Goal: Register for event/course

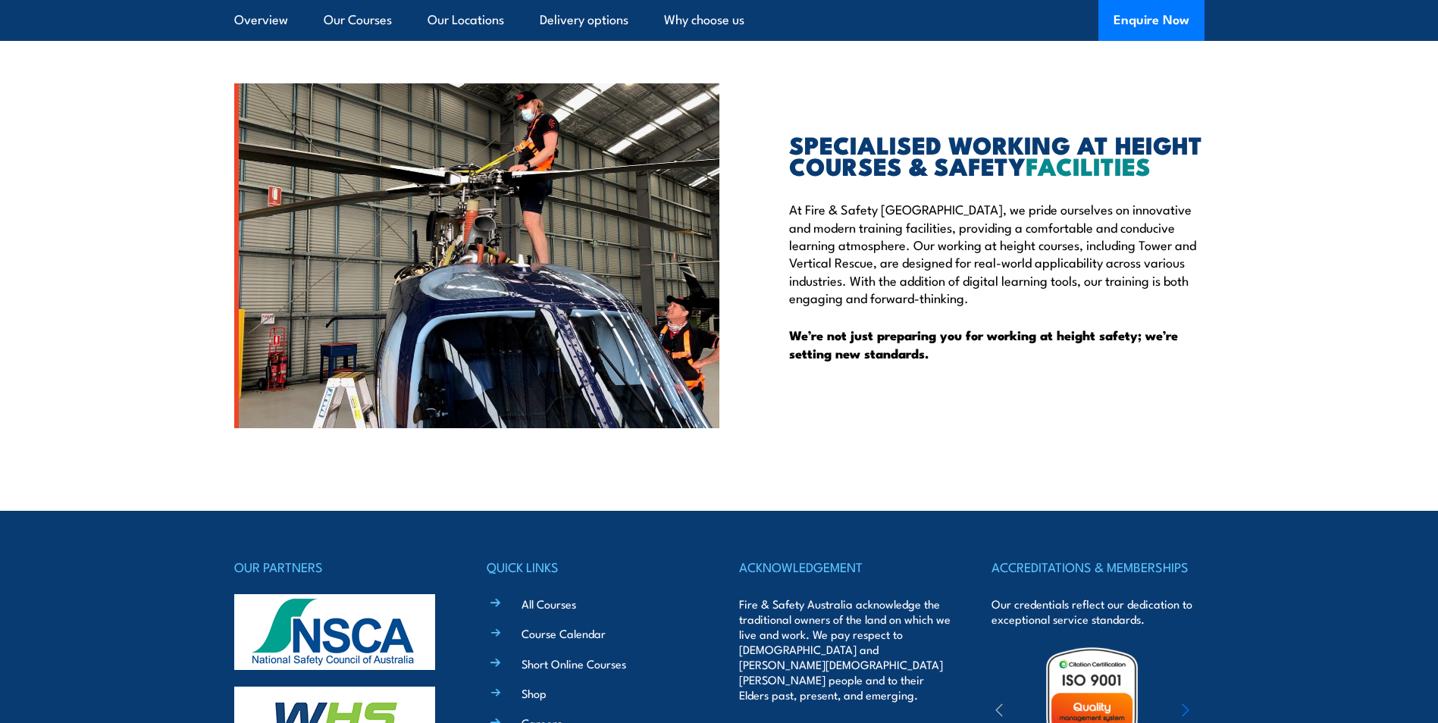
scroll to position [3942, 0]
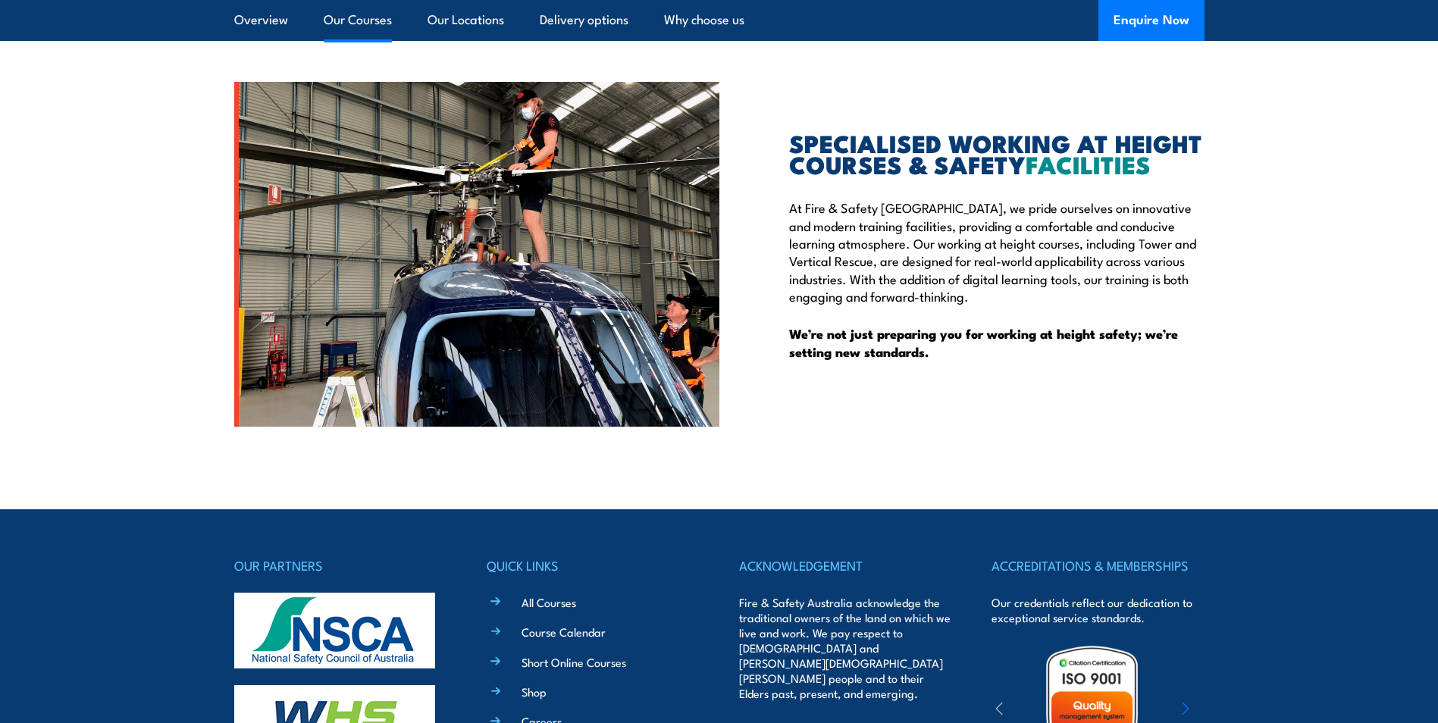
click at [332, 11] on link "Our Courses" at bounding box center [358, 20] width 68 height 40
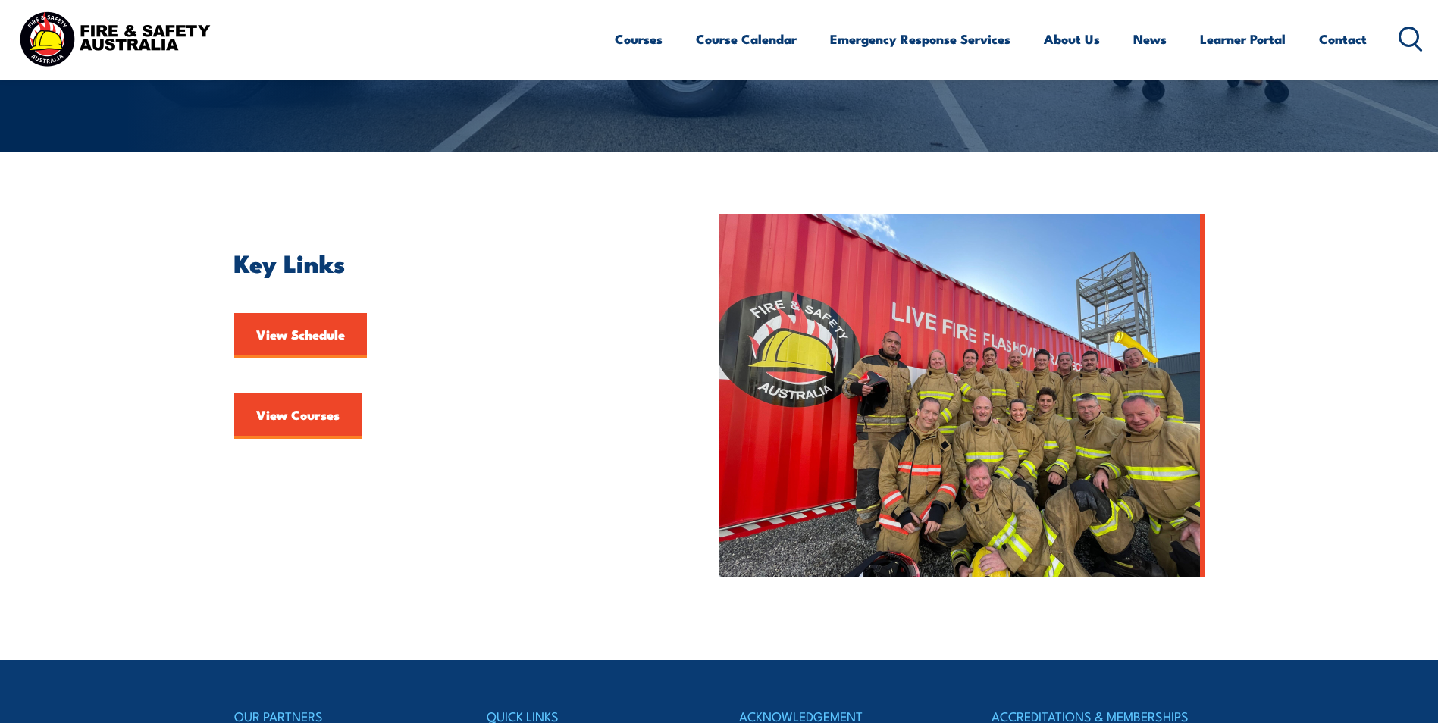
scroll to position [303, 0]
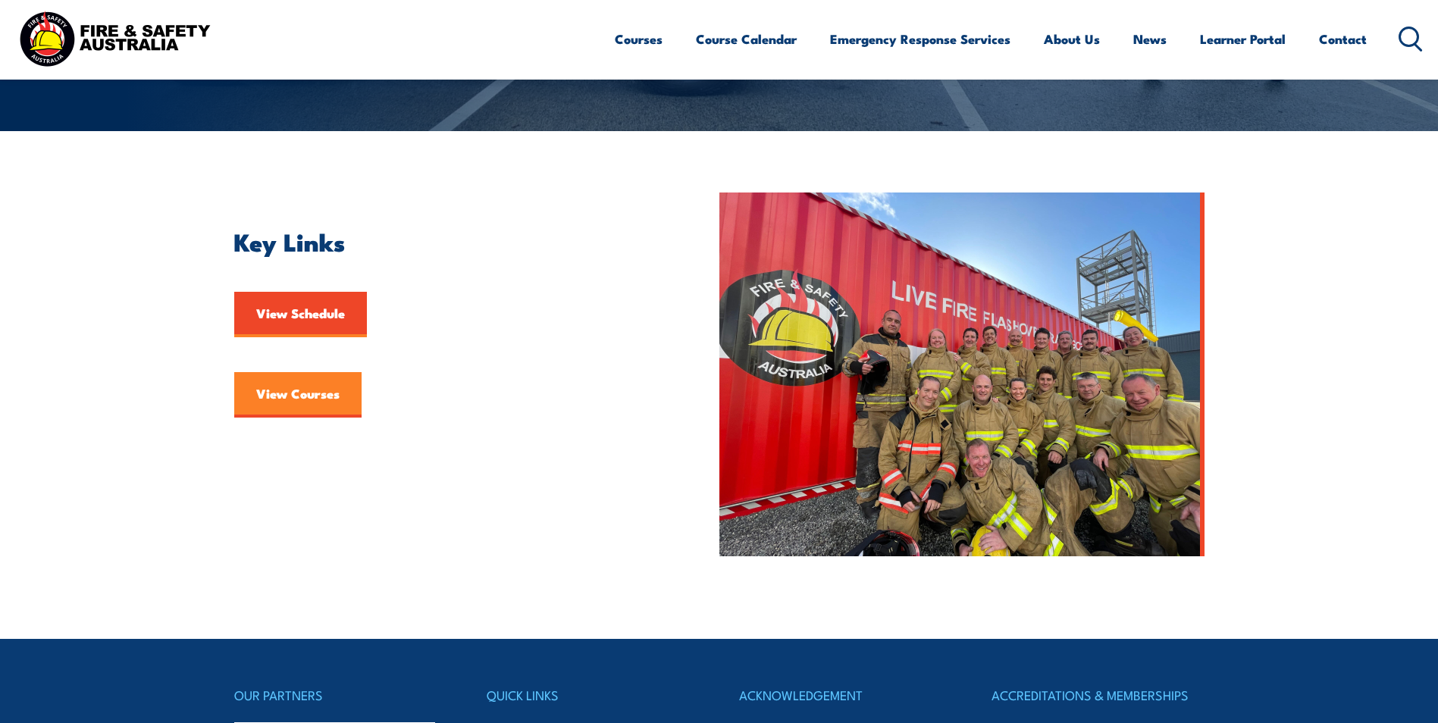
click at [286, 393] on link "View Courses" at bounding box center [297, 394] width 127 height 45
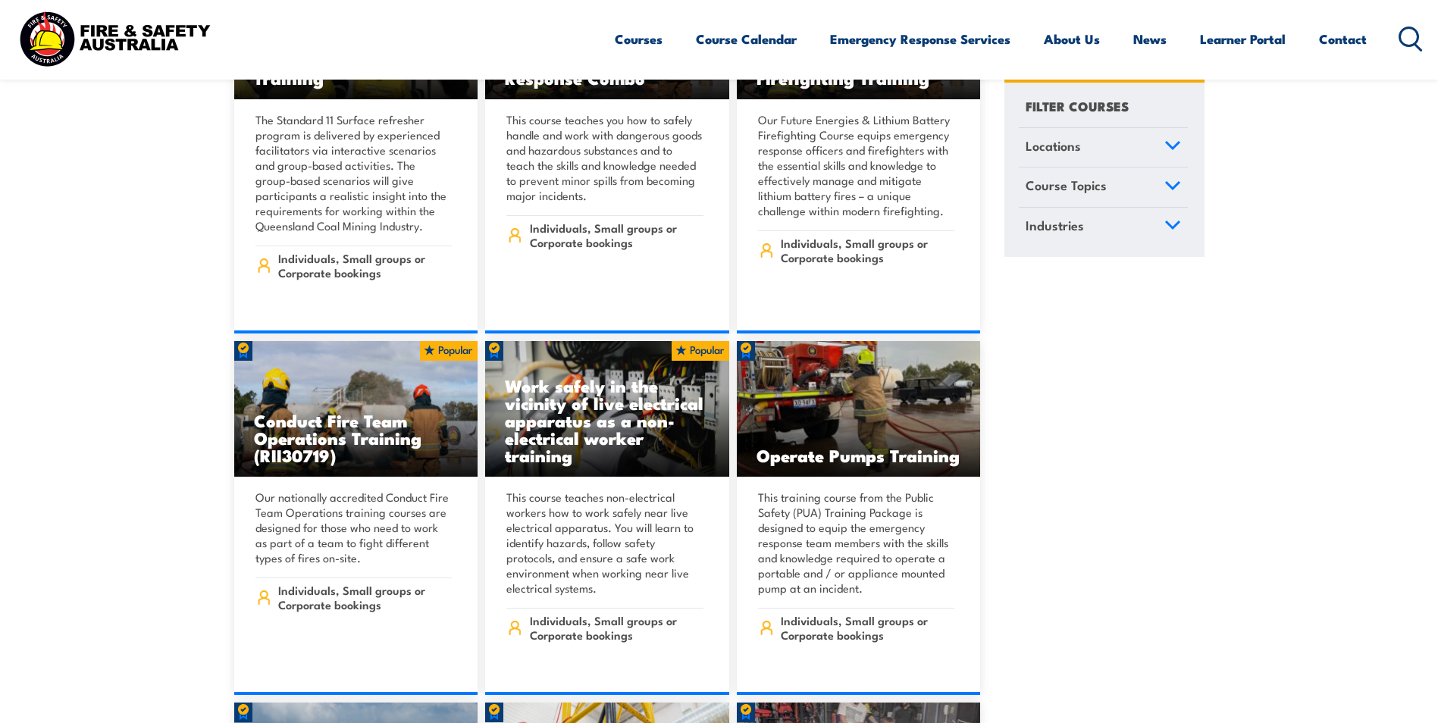
scroll to position [2881, 0]
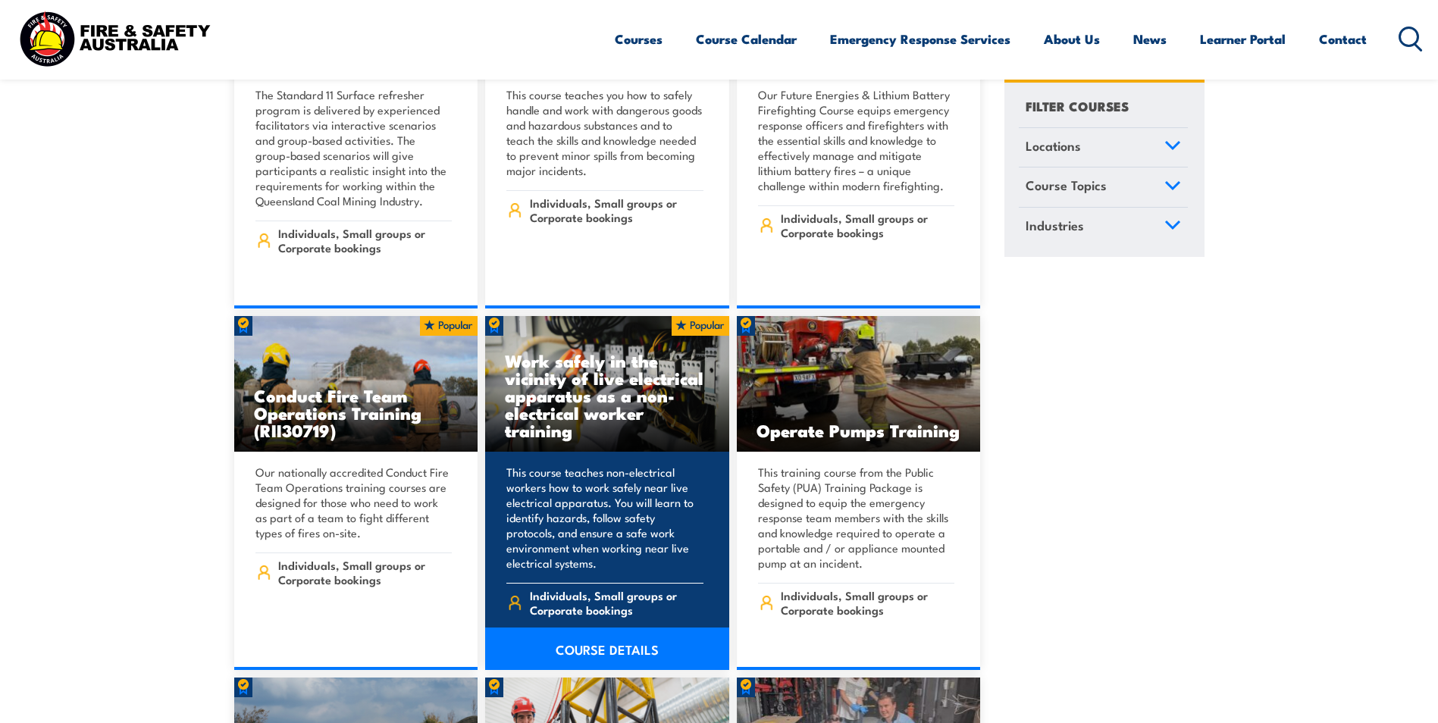
click at [618, 632] on link "COURSE DETAILS" at bounding box center [607, 649] width 244 height 42
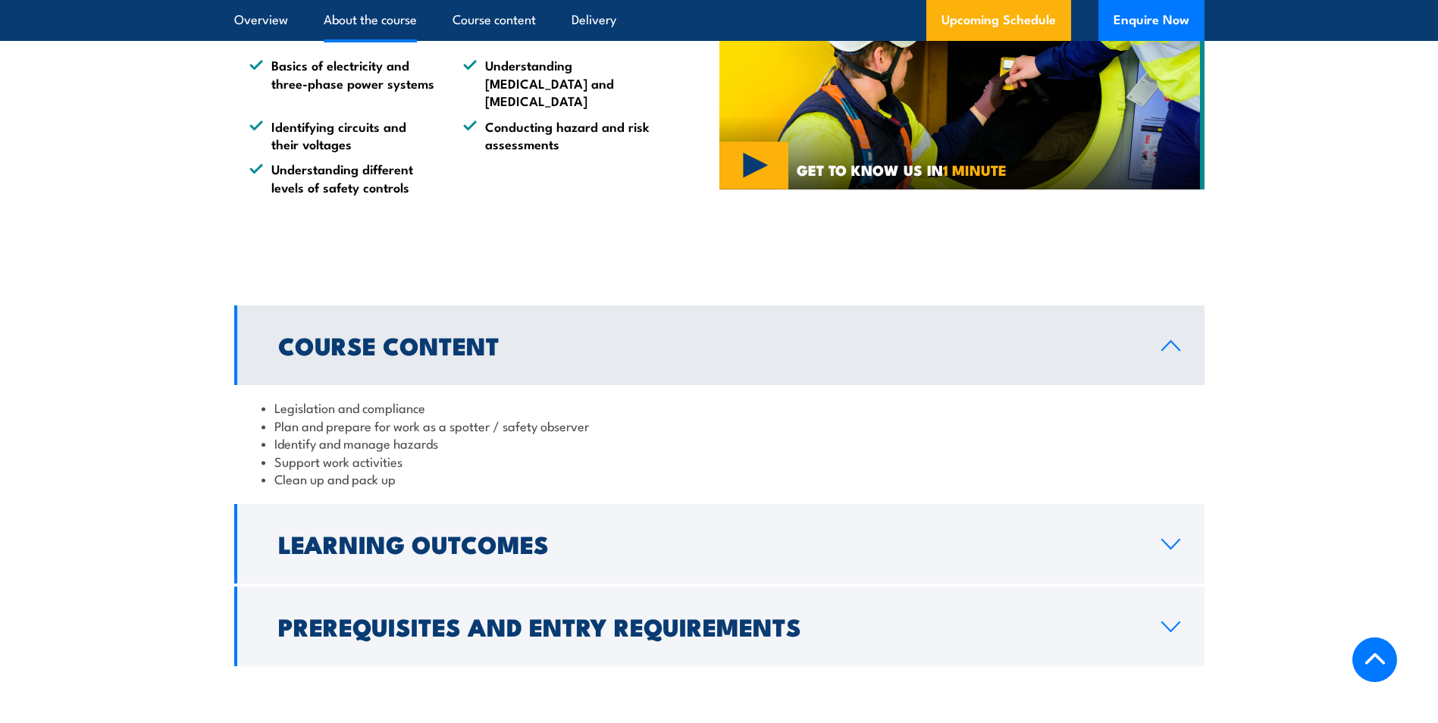
scroll to position [1289, 0]
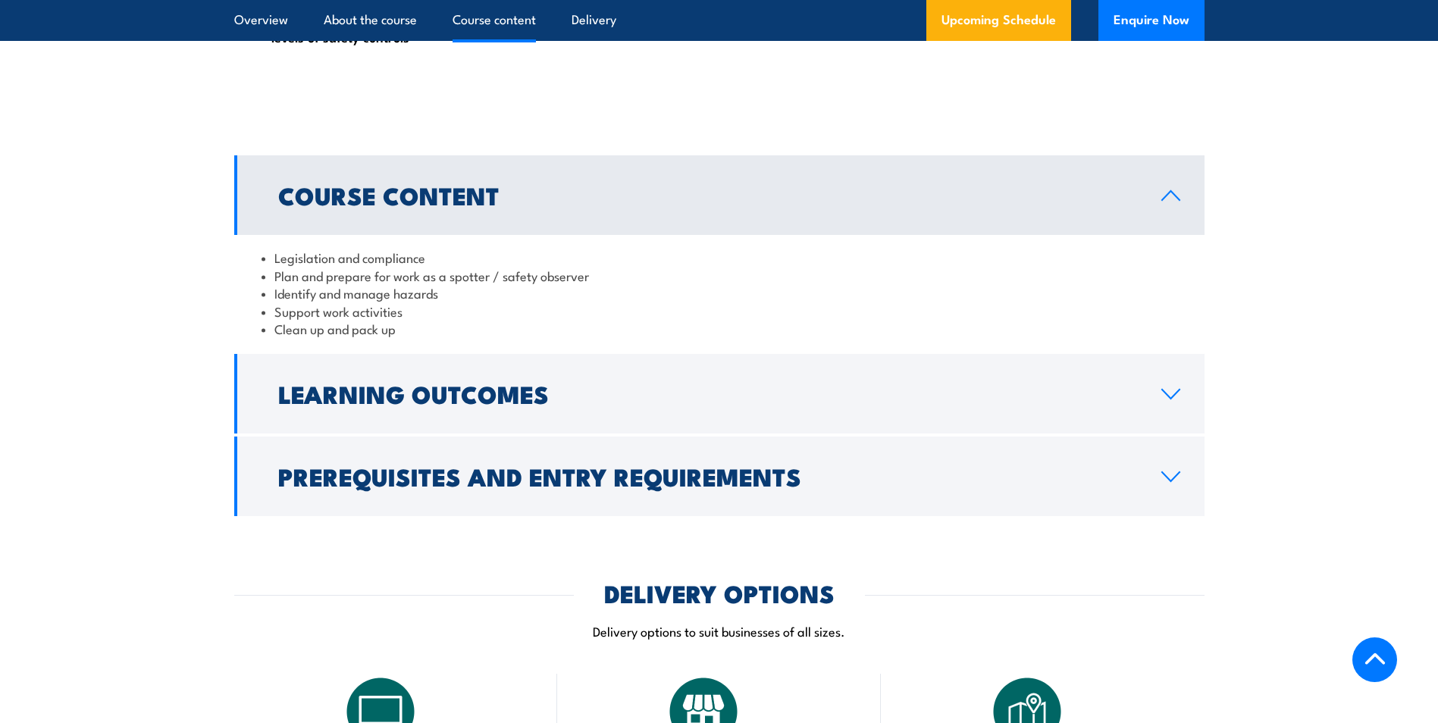
click at [1162, 202] on icon at bounding box center [1171, 196] width 20 height 12
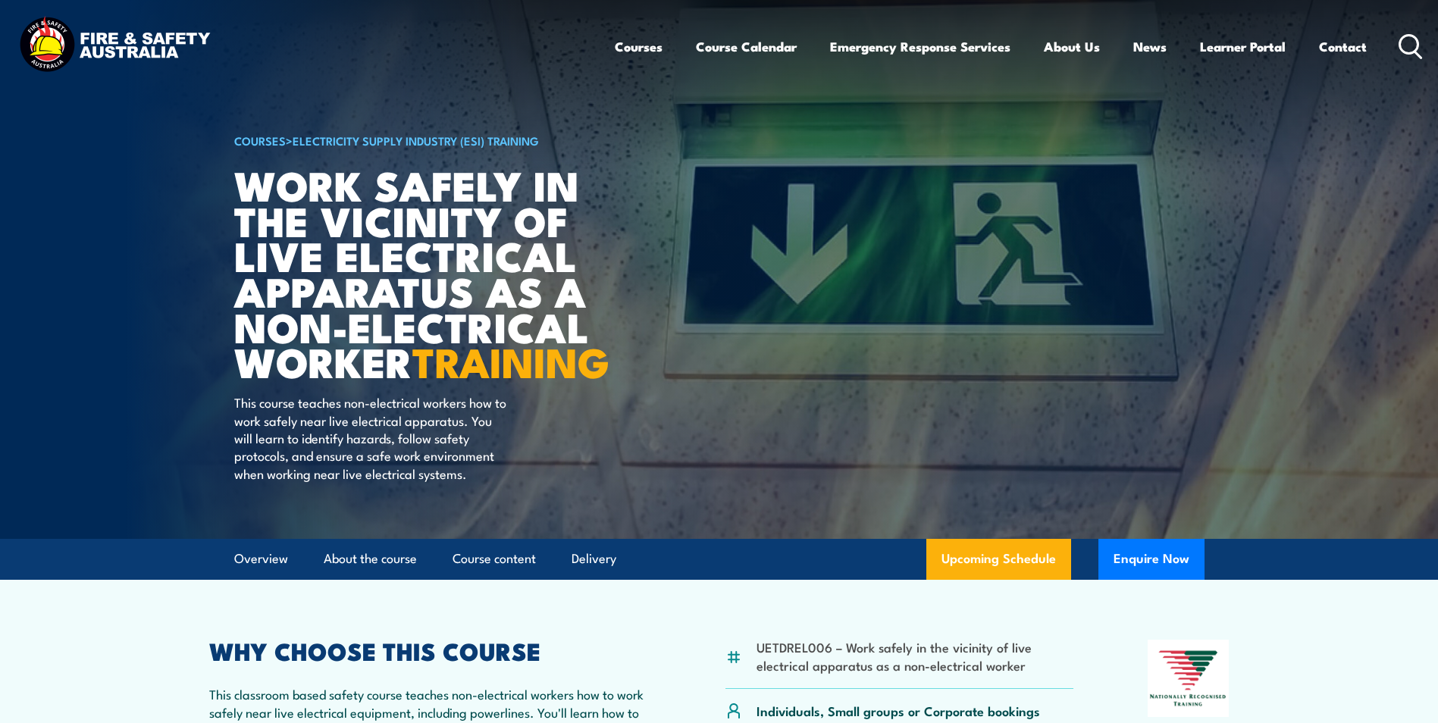
scroll to position [76, 0]
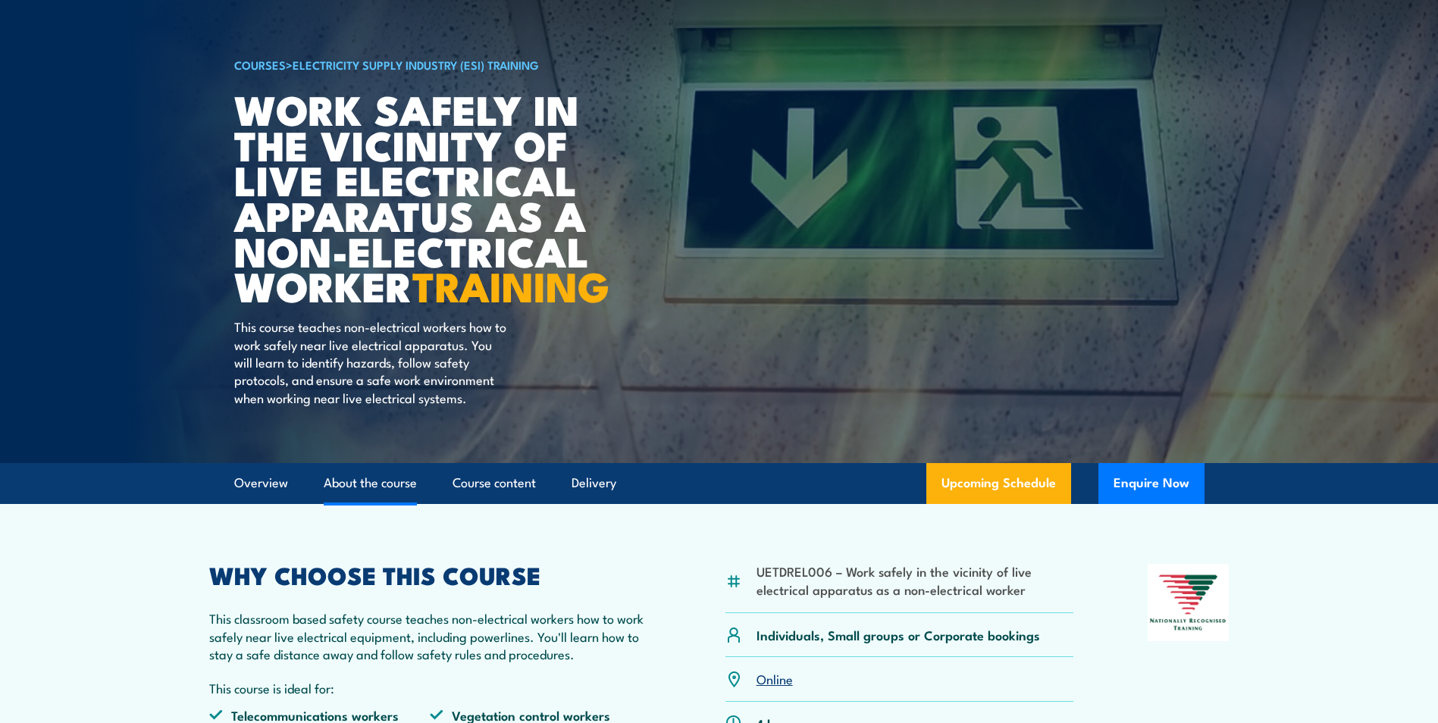
click at [388, 503] on link "About the course" at bounding box center [370, 483] width 93 height 40
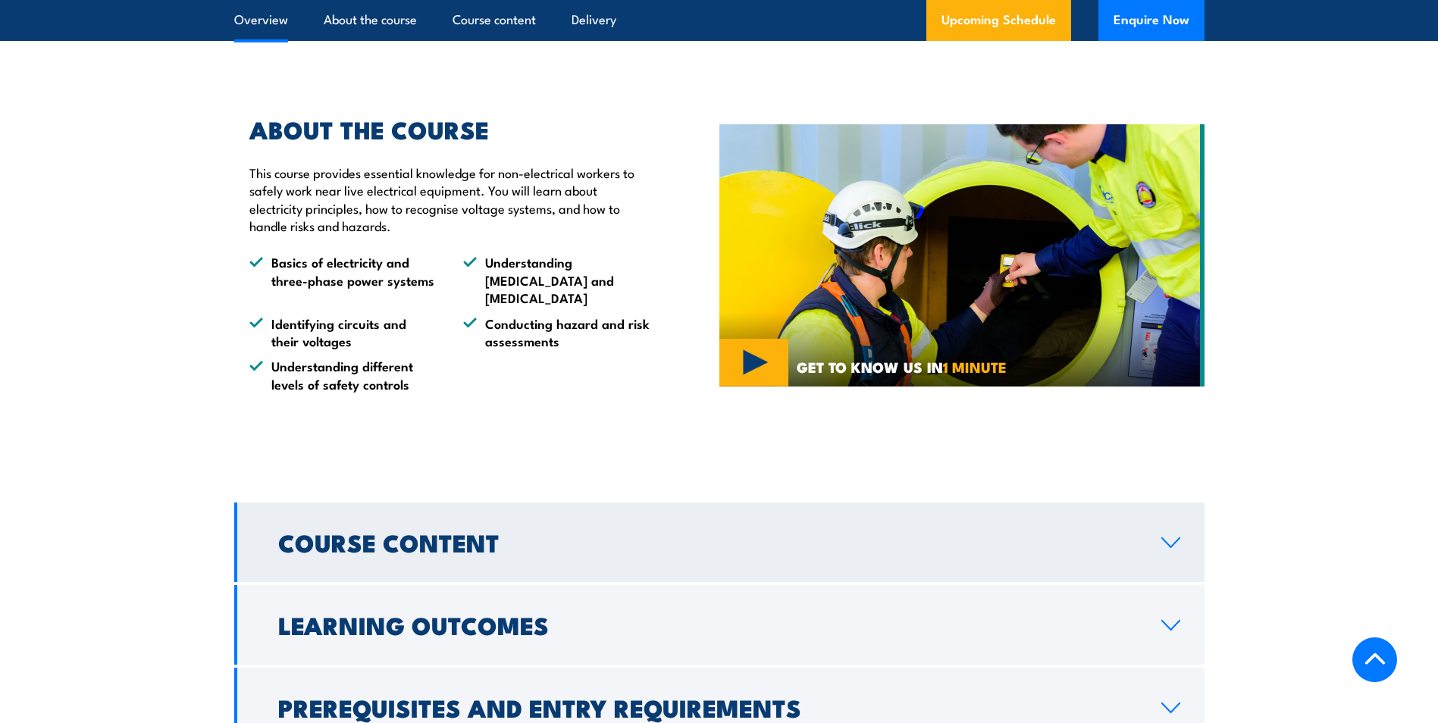
scroll to position [964, 0]
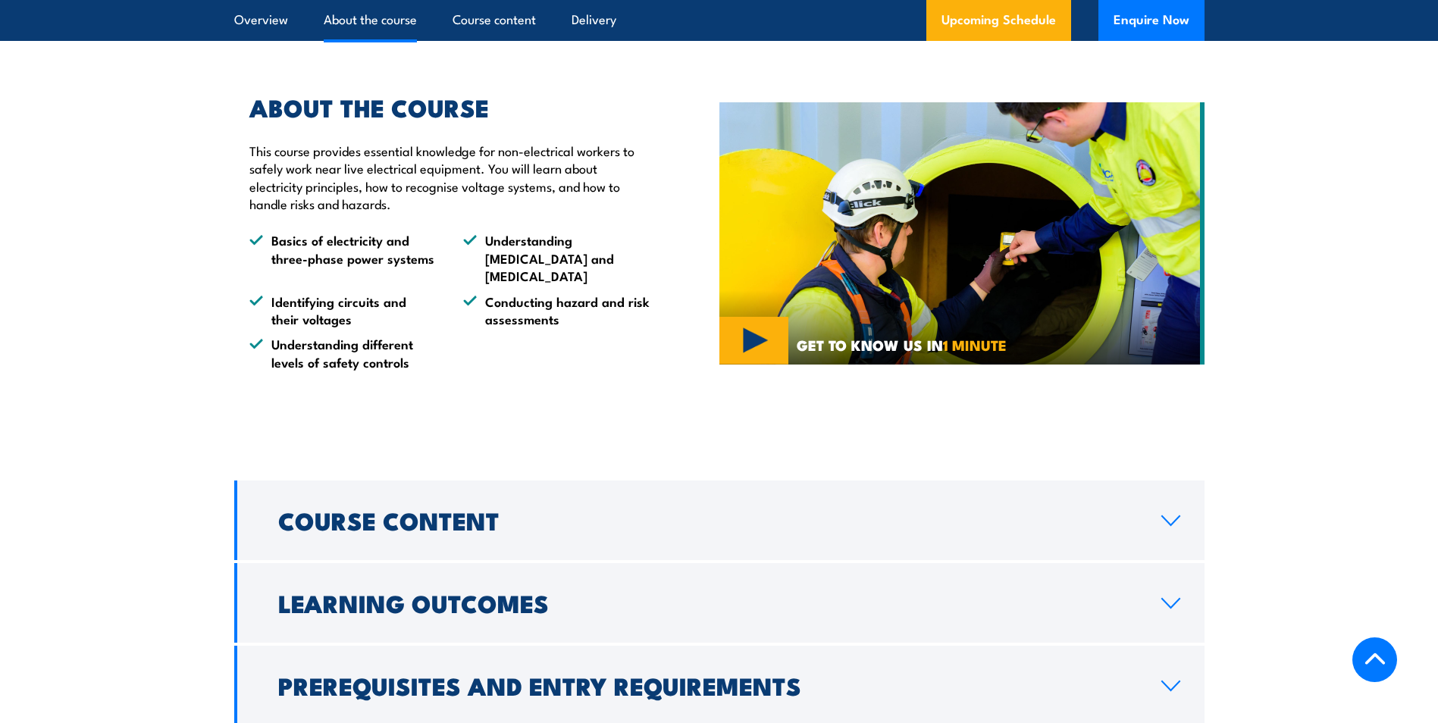
drag, startPoint x: 387, startPoint y: 500, endPoint x: 346, endPoint y: 446, distance: 68.1
click at [346, 447] on div "COURSES > Electricity Supply Industry (ESI) Training Work safely in the vicinit…" at bounding box center [719, 708] width 1438 height 3345
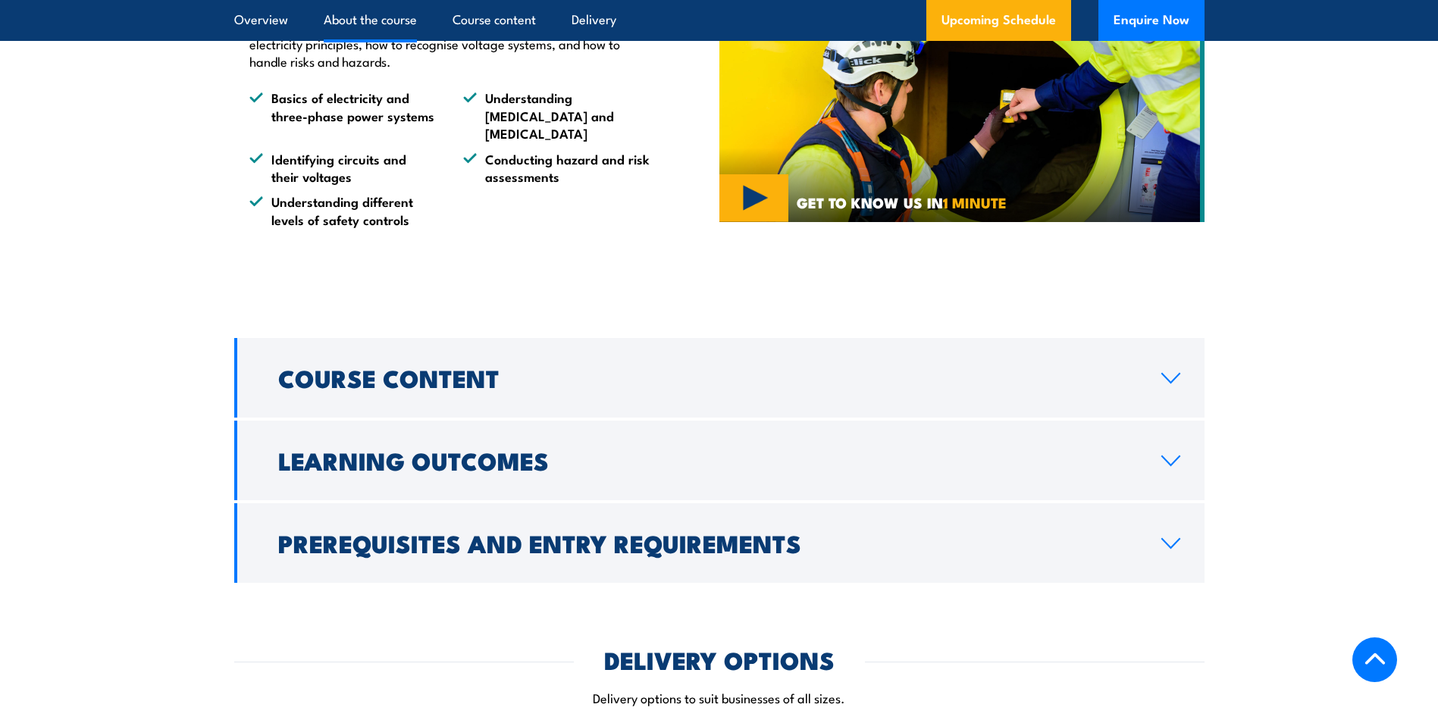
scroll to position [1115, 0]
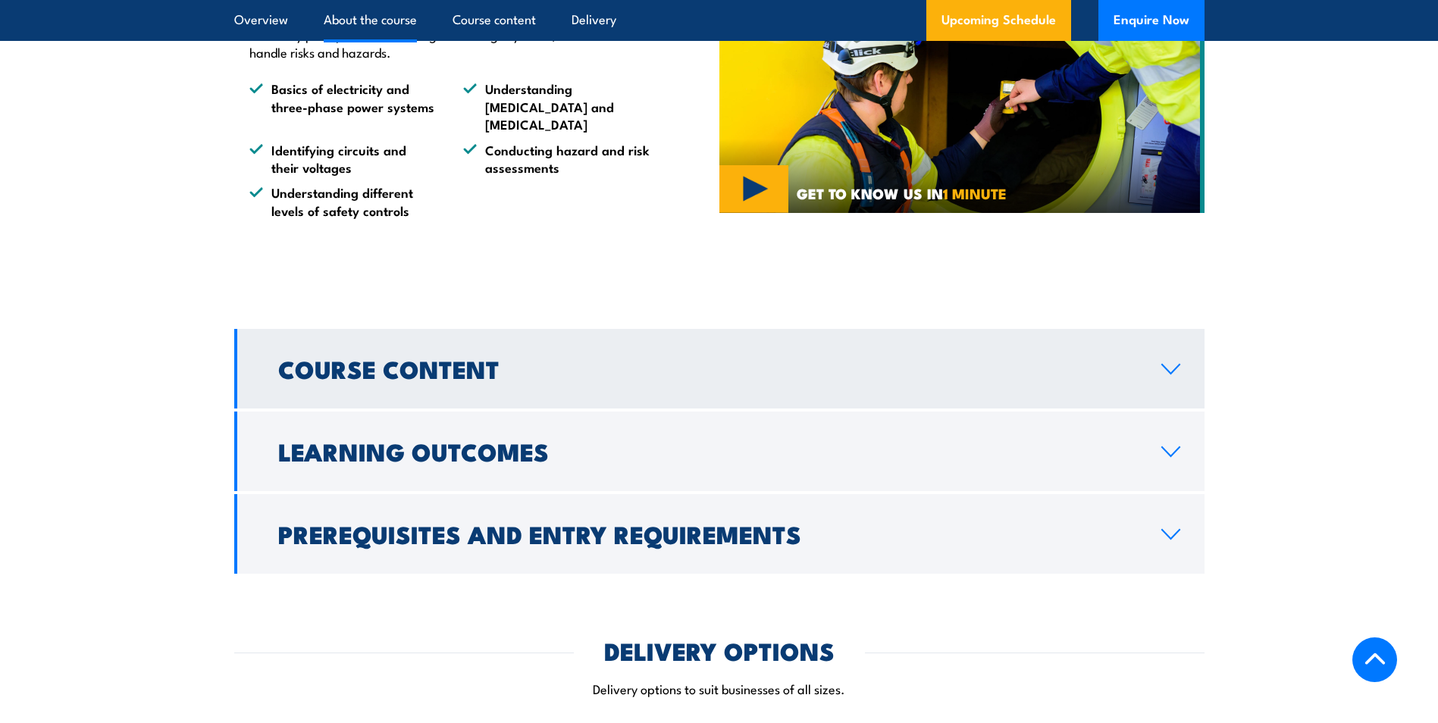
click at [1133, 379] on h2 "Course Content" at bounding box center [707, 368] width 859 height 21
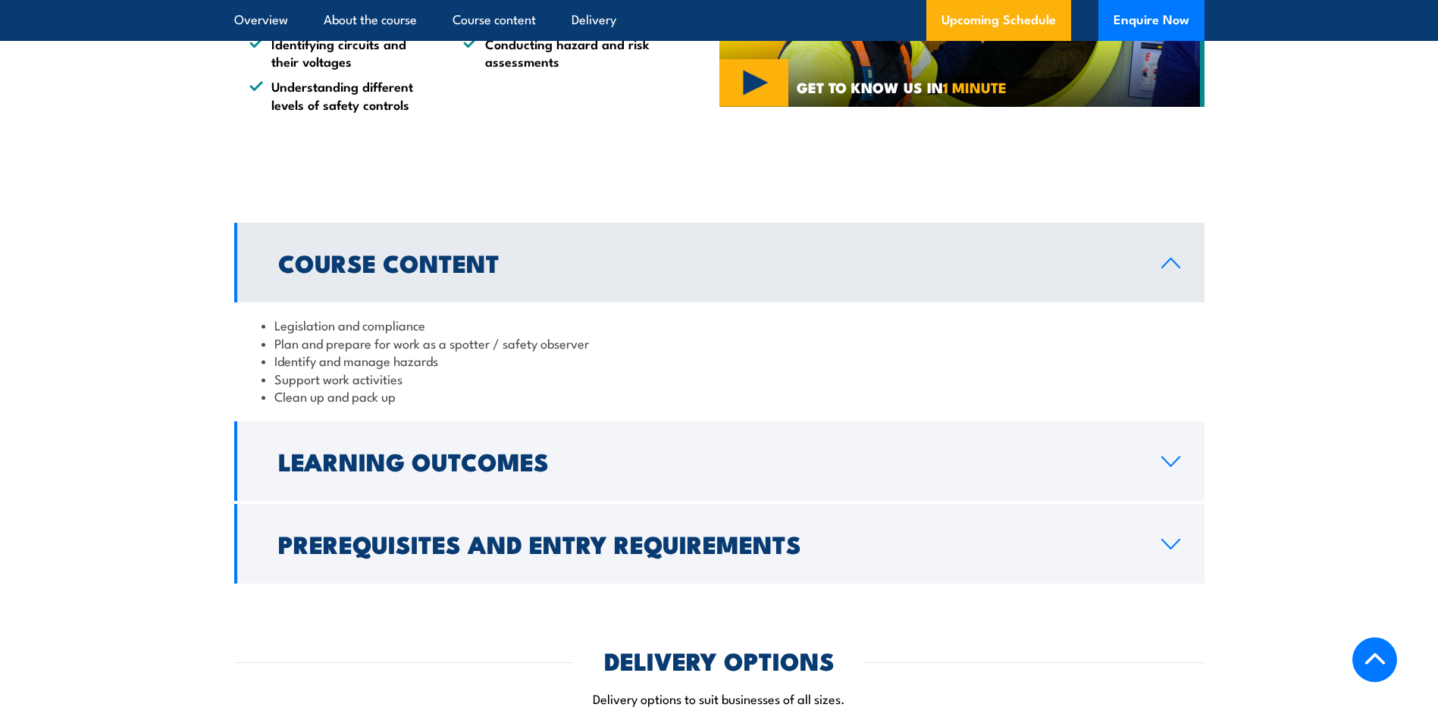
scroll to position [1267, 0]
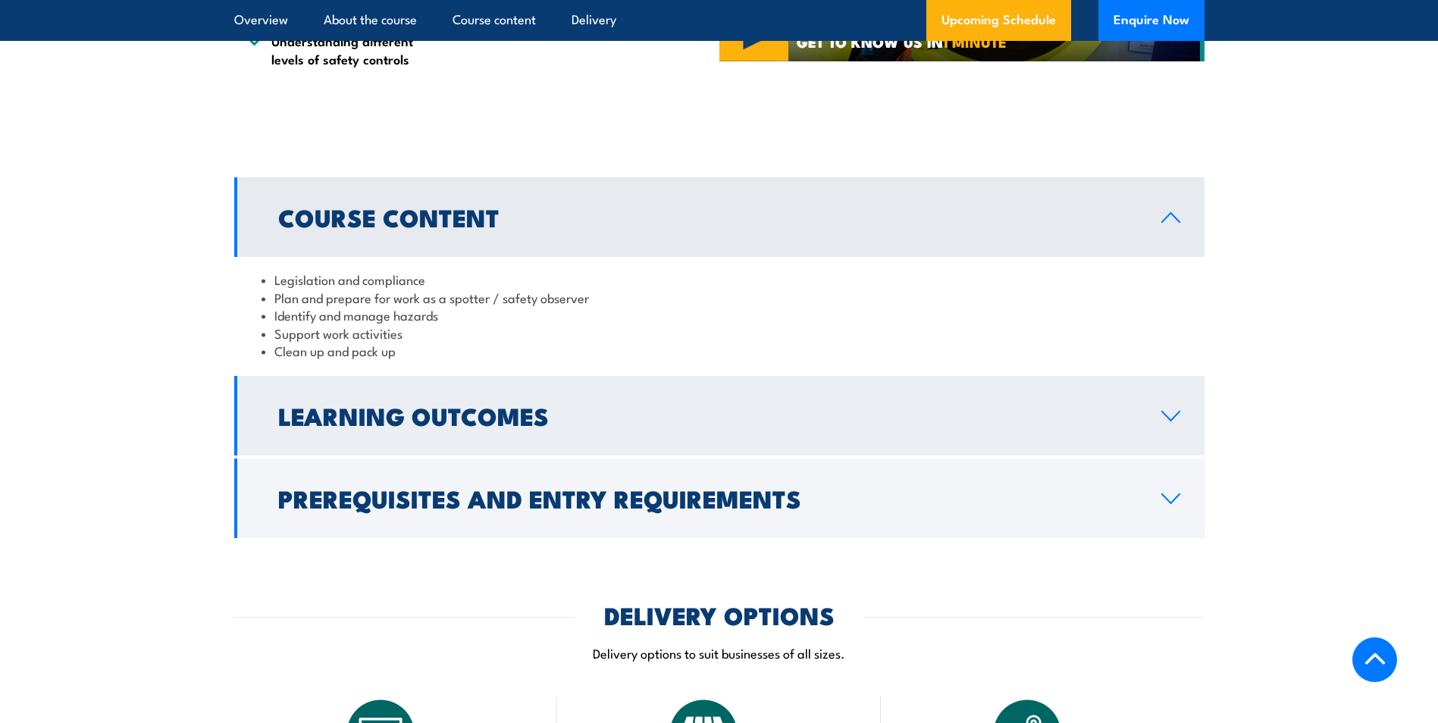
click at [1123, 423] on h2 "Learning Outcomes" at bounding box center [707, 415] width 859 height 21
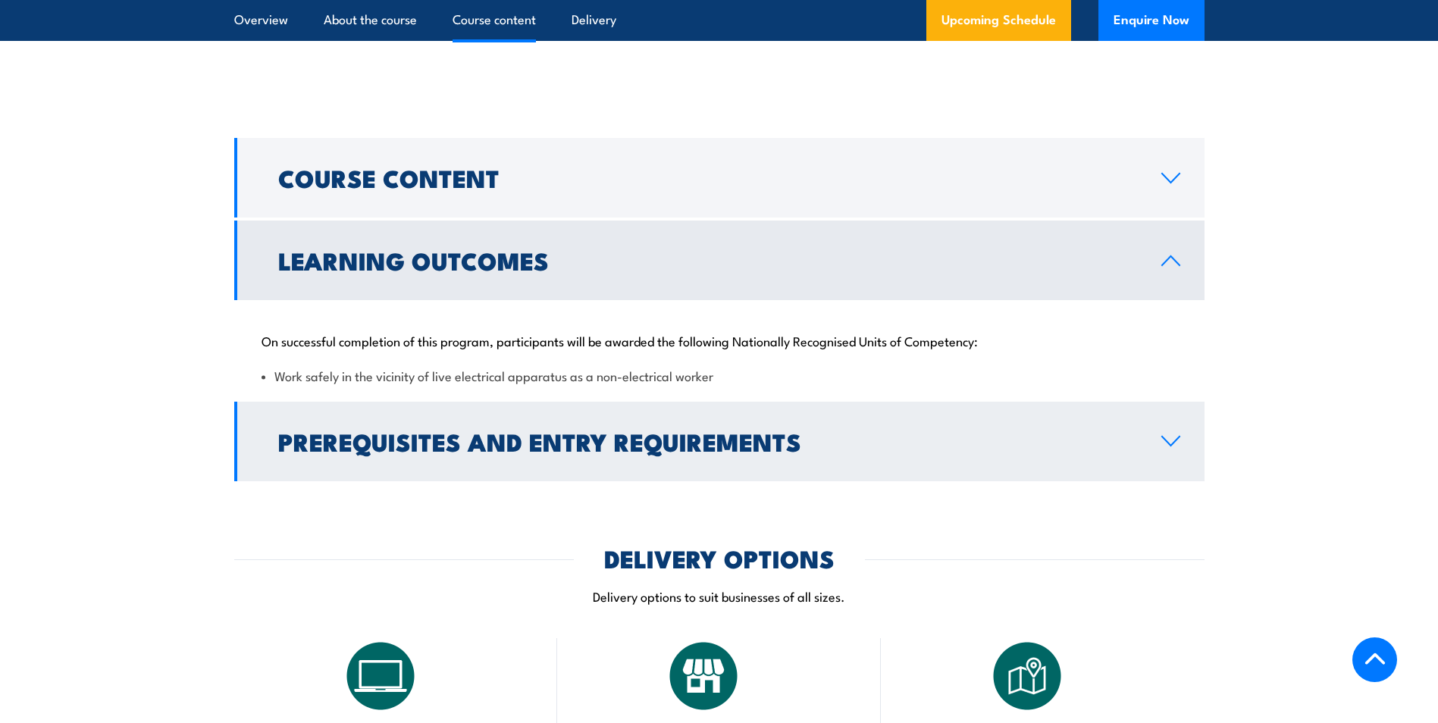
scroll to position [1343, 0]
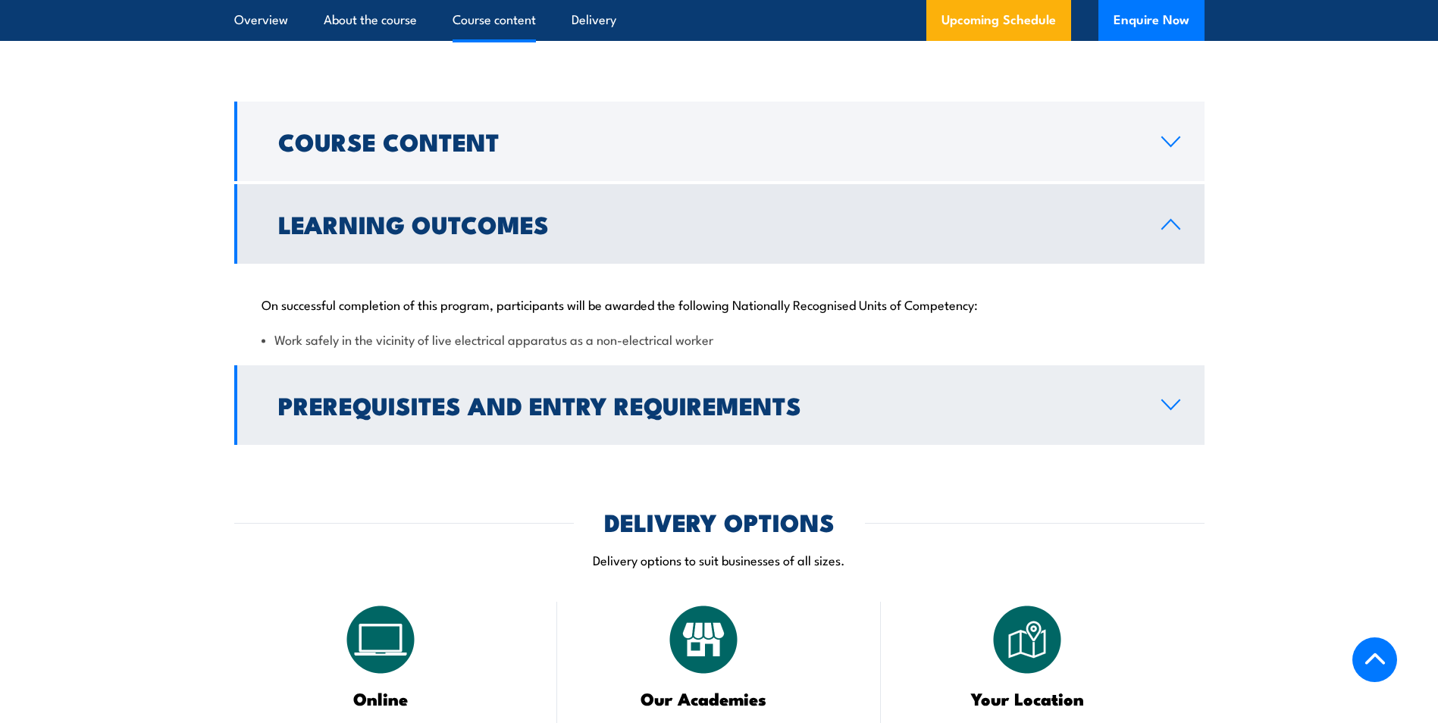
click at [1118, 414] on h2 "Prerequisites and Entry Requirements" at bounding box center [707, 404] width 859 height 21
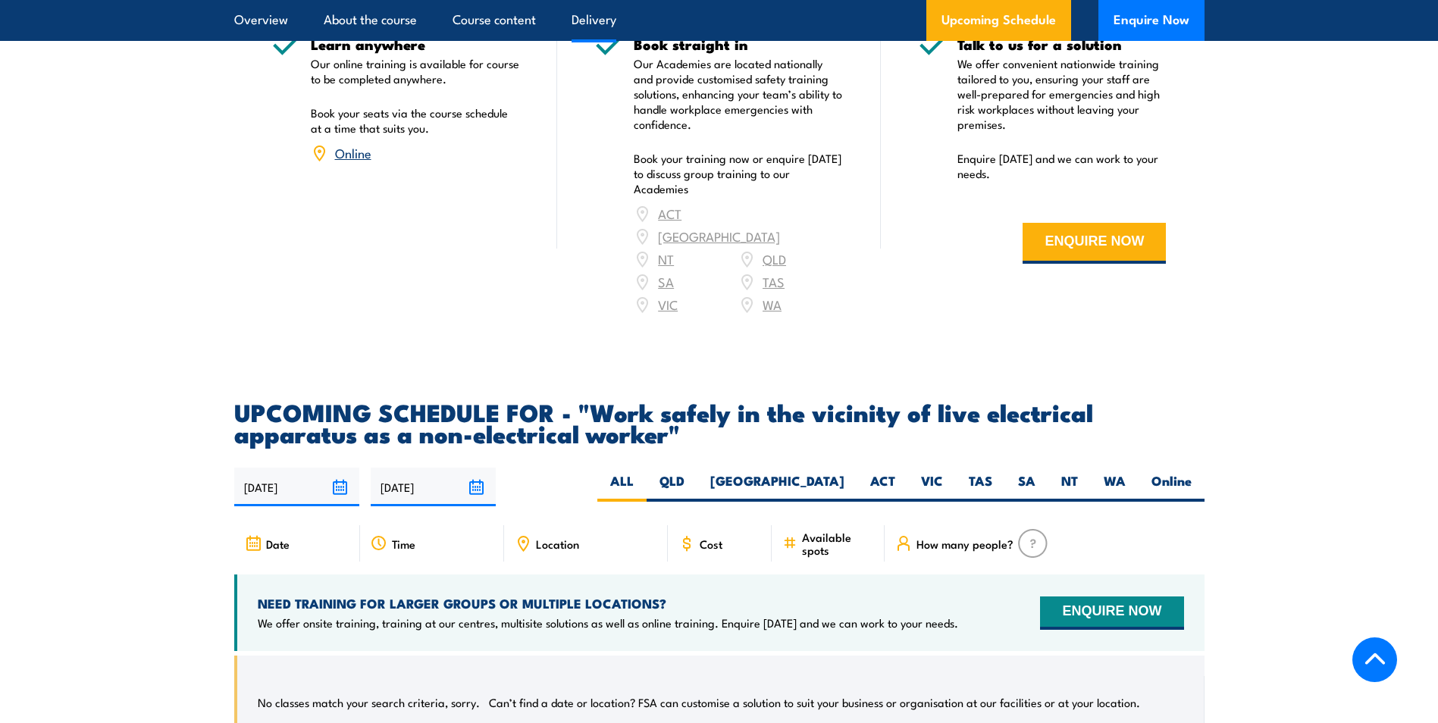
scroll to position [2177, 0]
click at [782, 225] on div "ACT NSW NT QLD SA TAS VIC WA" at bounding box center [738, 259] width 209 height 114
click at [837, 489] on label "[GEOGRAPHIC_DATA]" at bounding box center [778, 487] width 160 height 30
click at [845, 481] on input "[GEOGRAPHIC_DATA]" at bounding box center [850, 477] width 10 height 10
radio input "true"
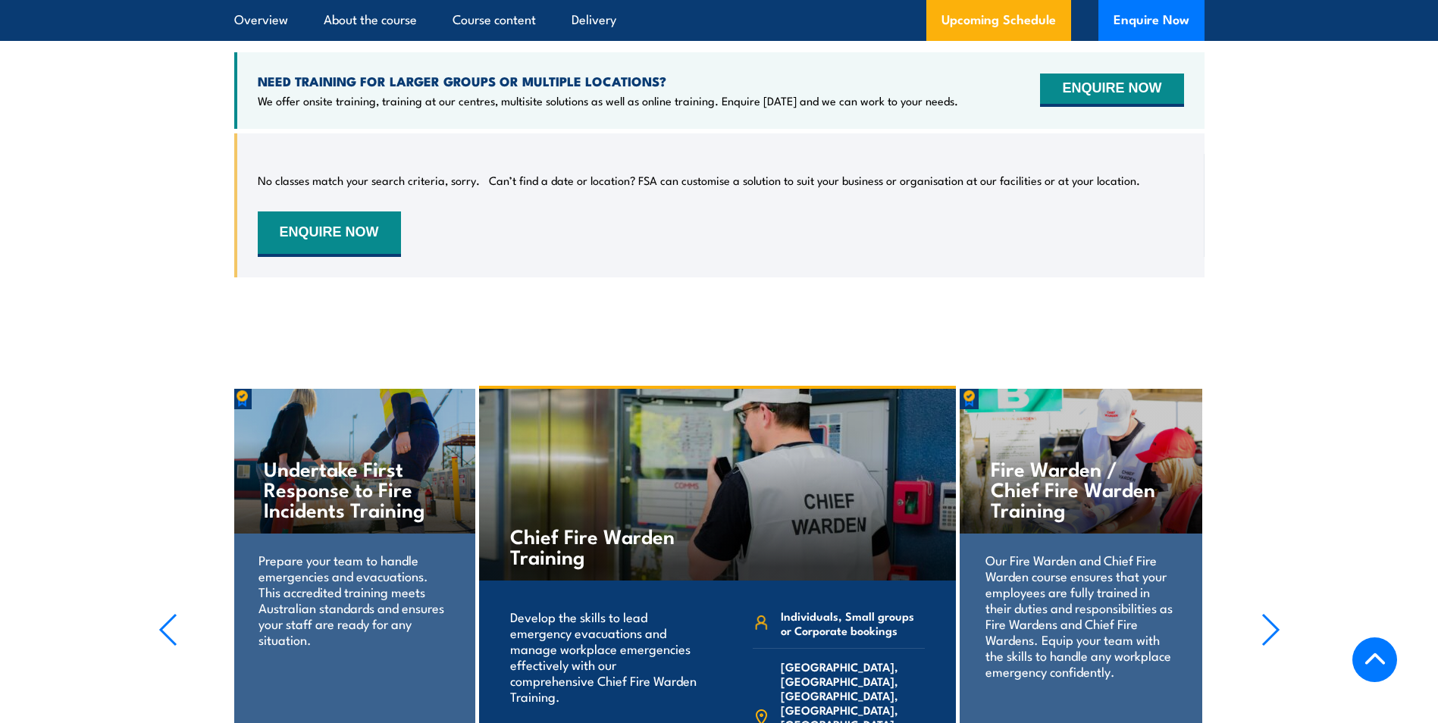
scroll to position [2397, 0]
